Goal: Transaction & Acquisition: Obtain resource

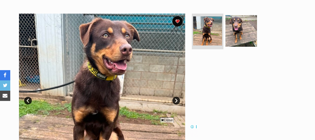
click at [175, 99] on link "Next" at bounding box center [176, 101] width 8 height 8
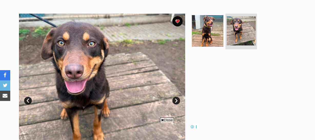
click at [164, 119] on span "Close" at bounding box center [167, 119] width 14 height 5
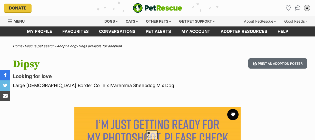
click at [234, 109] on button "favourite" at bounding box center [232, 114] width 11 height 11
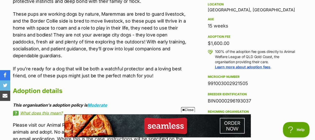
scroll to position [210, 0]
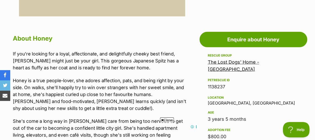
click at [167, 118] on span "Close" at bounding box center [167, 119] width 14 height 5
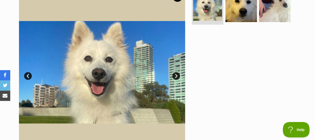
scroll to position [93, 0]
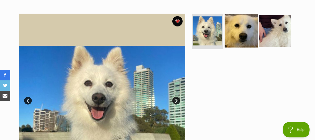
click at [239, 27] on img at bounding box center [240, 30] width 33 height 33
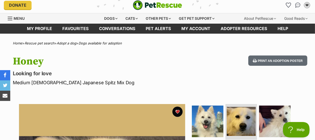
scroll to position [0, 0]
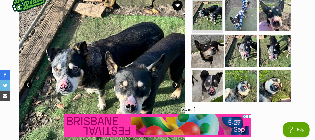
scroll to position [116, 0]
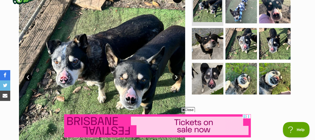
click at [175, 75] on link "Next" at bounding box center [176, 77] width 8 height 8
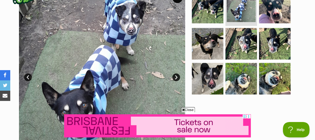
scroll to position [140, 0]
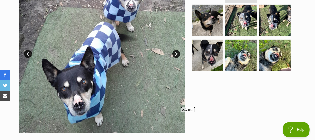
click at [175, 53] on link "Next" at bounding box center [176, 54] width 8 height 8
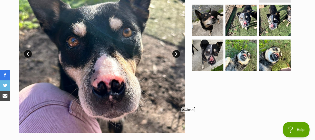
click at [175, 53] on link "Next" at bounding box center [176, 54] width 8 height 8
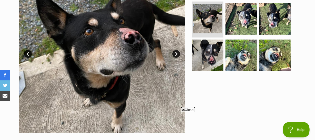
click at [175, 53] on link "Next" at bounding box center [176, 54] width 8 height 8
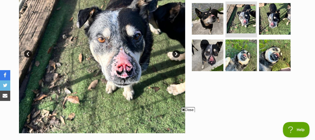
click at [175, 53] on link "Next" at bounding box center [176, 54] width 8 height 8
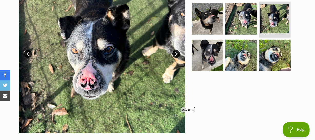
click at [186, 108] on span "Close" at bounding box center [188, 109] width 14 height 5
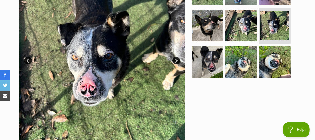
scroll to position [93, 0]
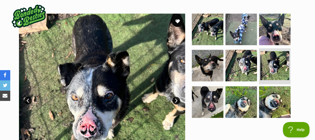
click at [177, 20] on button "favourite" at bounding box center [177, 21] width 11 height 11
